Goal: Find specific page/section: Find specific page/section

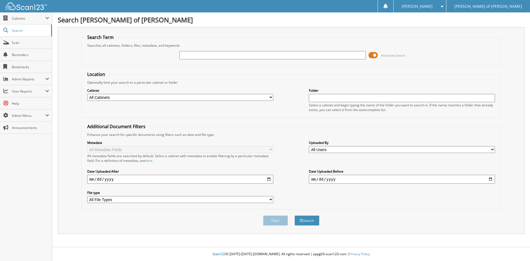
click at [204, 54] on input "text" at bounding box center [273, 55] width 186 height 8
type input "624360"
click at [295, 215] on button "Search" at bounding box center [307, 220] width 25 height 10
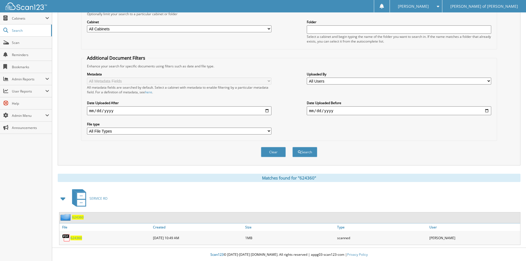
scroll to position [69, 0]
click at [73, 235] on span "624360" at bounding box center [76, 237] width 12 height 5
